Goal: Check status: Check status

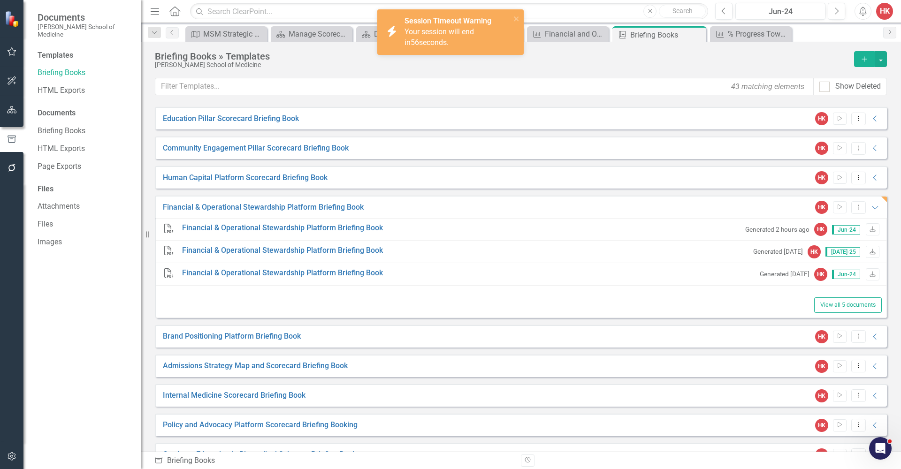
scroll to position [2, 0]
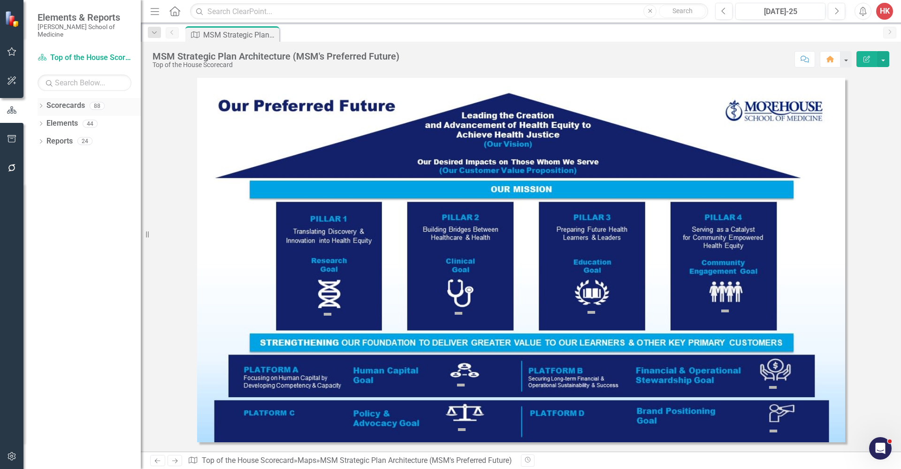
click at [76, 100] on link "Scorecards" at bounding box center [65, 105] width 38 height 11
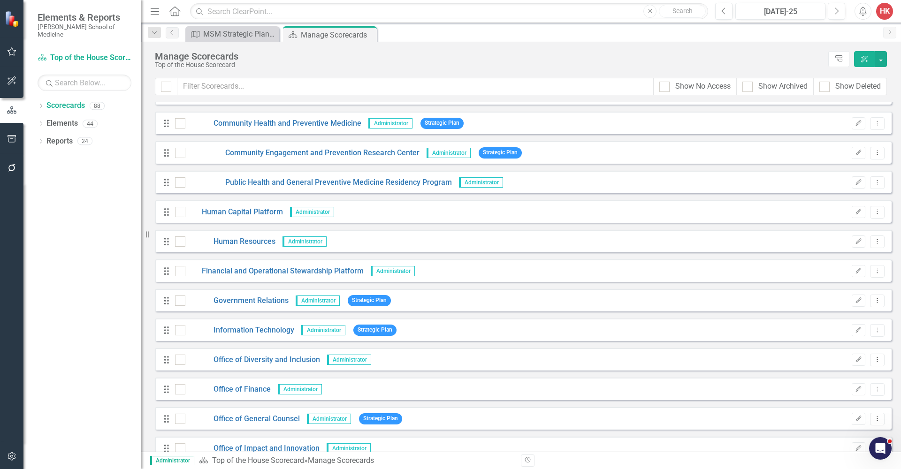
scroll to position [1451, 0]
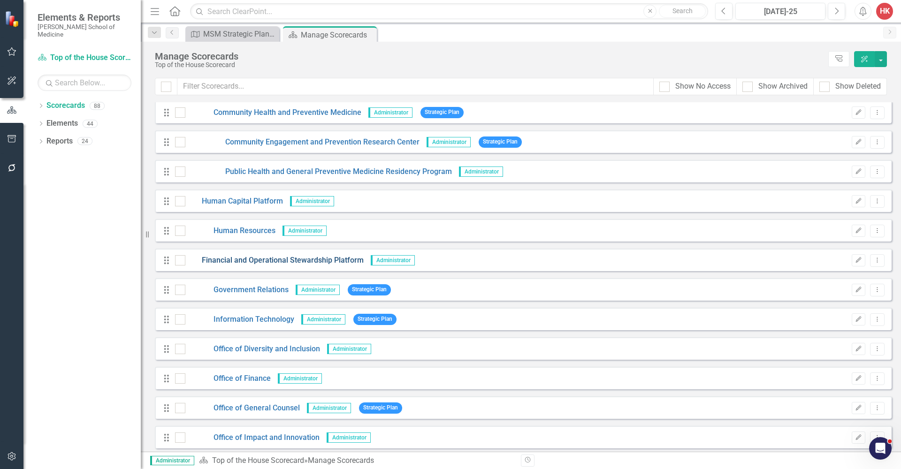
click at [288, 261] on link "Financial and Operational Stewardship Platform" at bounding box center [274, 260] width 178 height 11
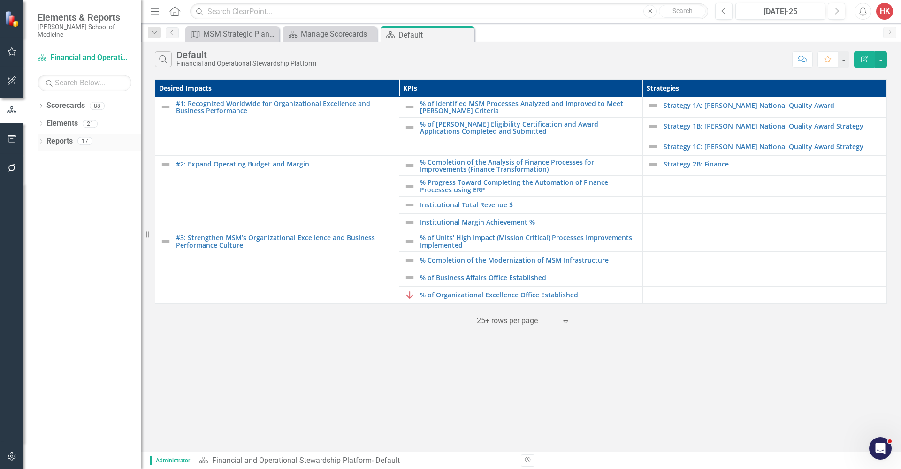
click at [66, 136] on link "Reports" at bounding box center [59, 141] width 26 height 11
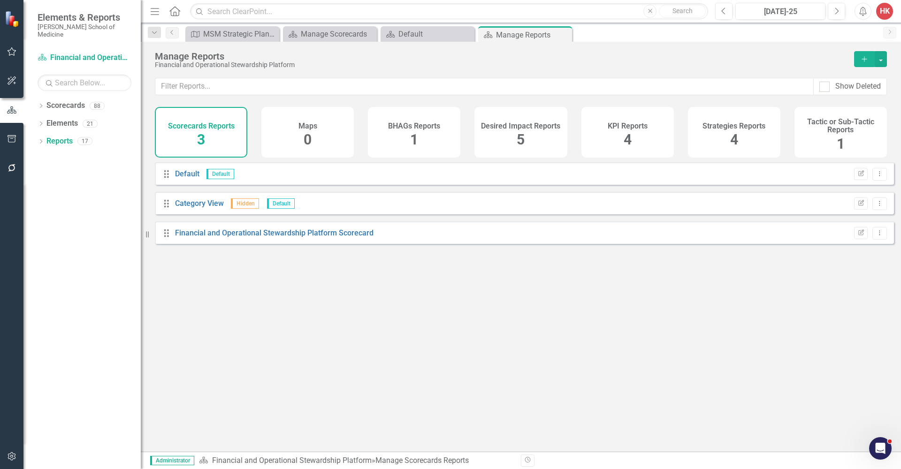
click at [653, 136] on div "KPI Reports 4" at bounding box center [628, 132] width 92 height 51
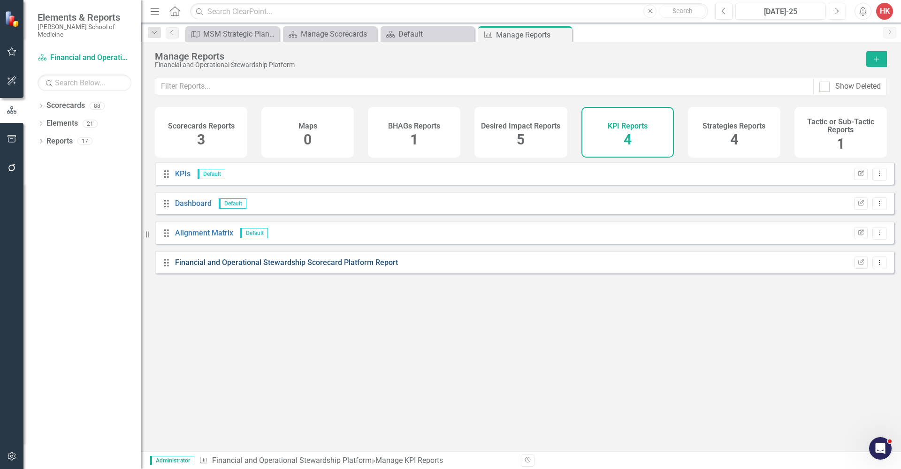
click at [365, 267] on link "Financial and Operational Stewardship Scorecard Platform Report" at bounding box center [286, 262] width 223 height 9
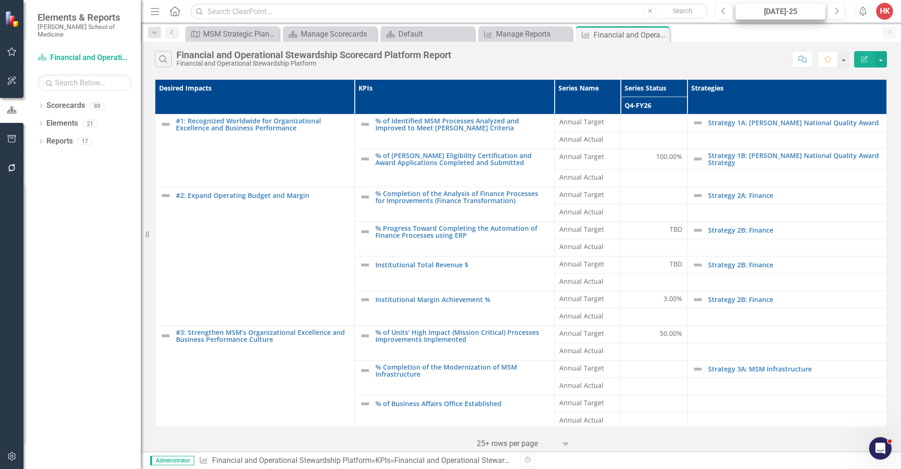
click at [784, 8] on div "[DATE]-25" at bounding box center [781, 11] width 84 height 11
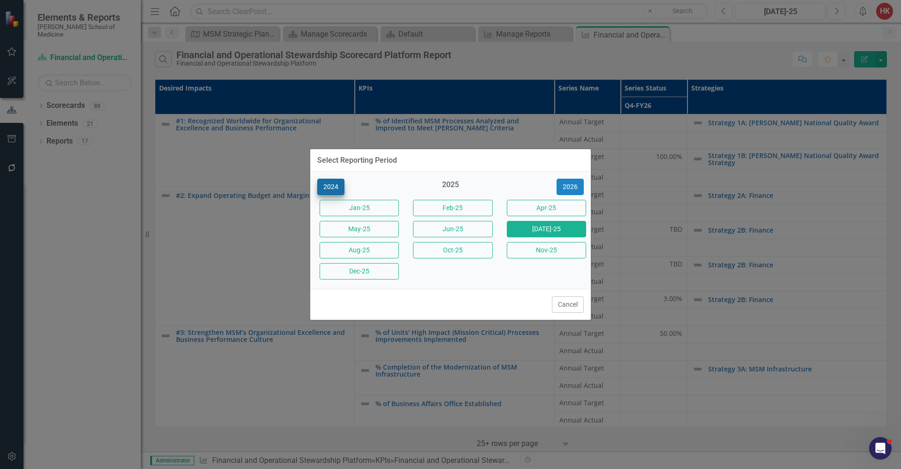
click at [328, 184] on button "2024" at bounding box center [330, 187] width 27 height 16
click at [542, 232] on button "Jun-24" at bounding box center [546, 229] width 79 height 16
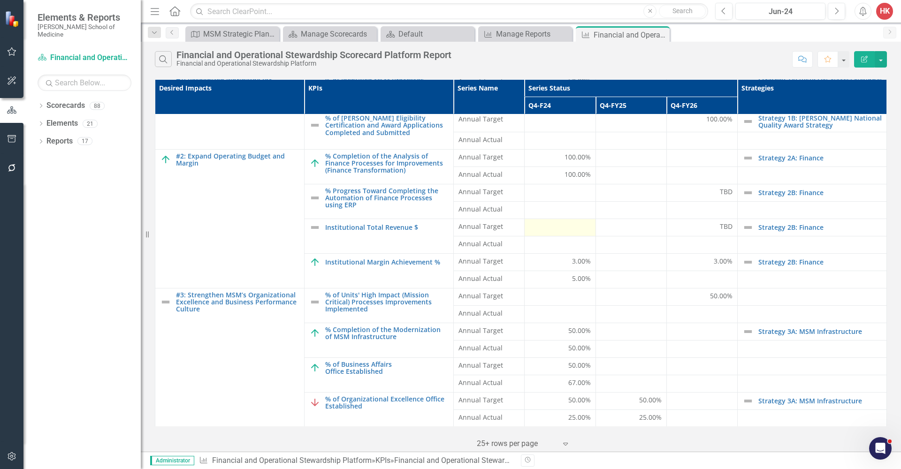
scroll to position [36, 0]
